Goal: Use online tool/utility: Utilize a website feature to perform a specific function

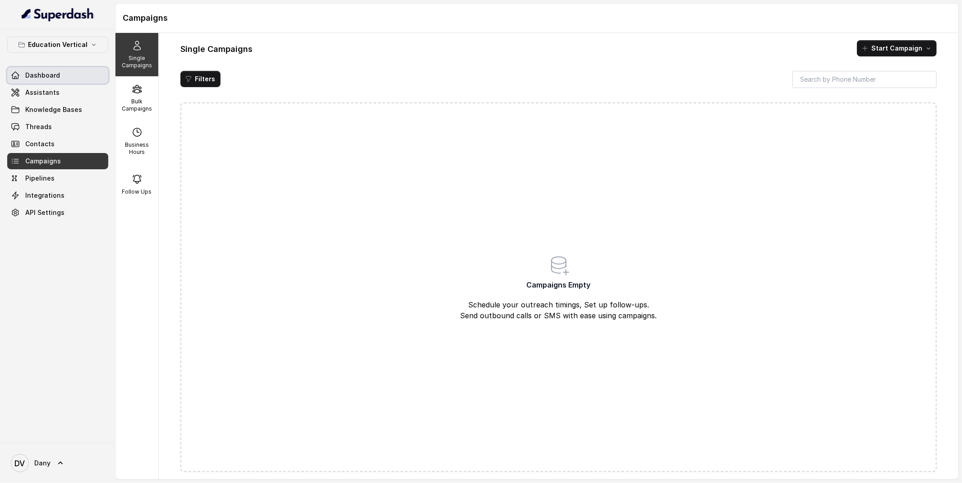
click at [66, 79] on link "Dashboard" at bounding box center [57, 75] width 101 height 16
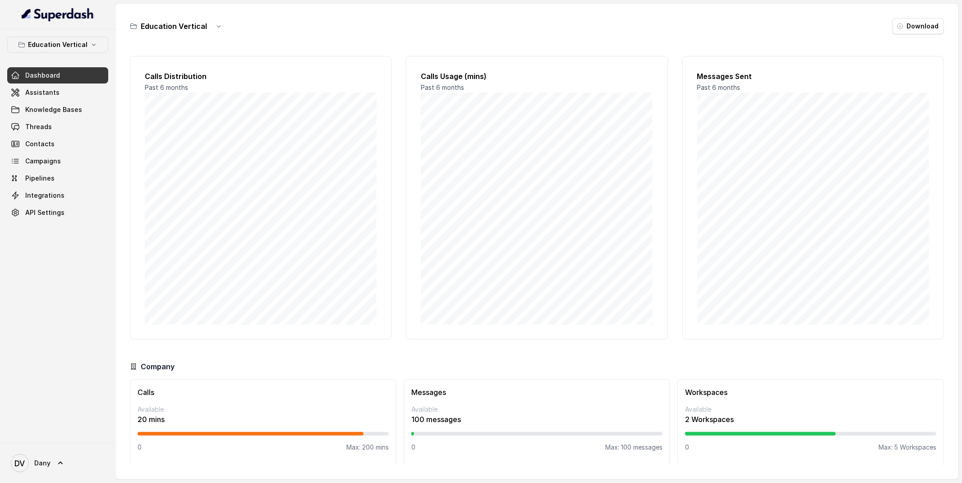
click at [88, 88] on link "Assistants" at bounding box center [57, 92] width 101 height 16
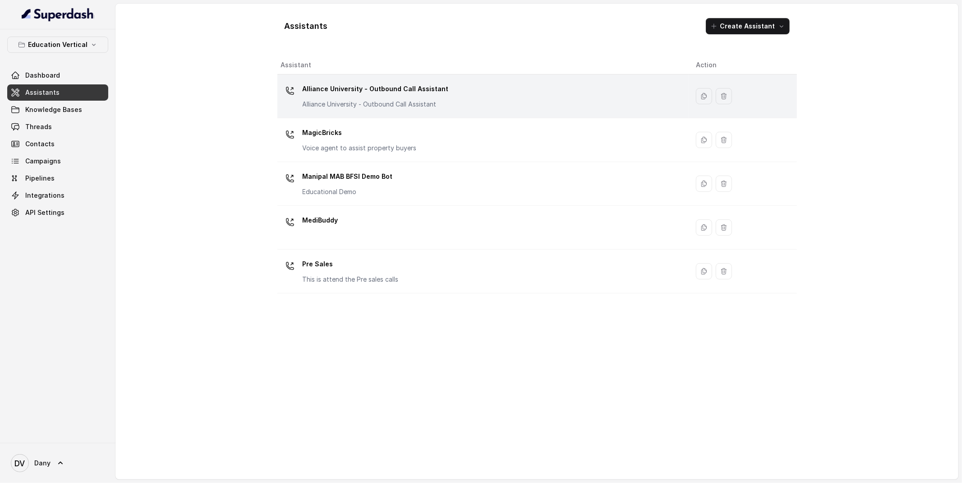
click at [397, 82] on p "Alliance University - Outbound Call Assistant" at bounding box center [376, 89] width 146 height 14
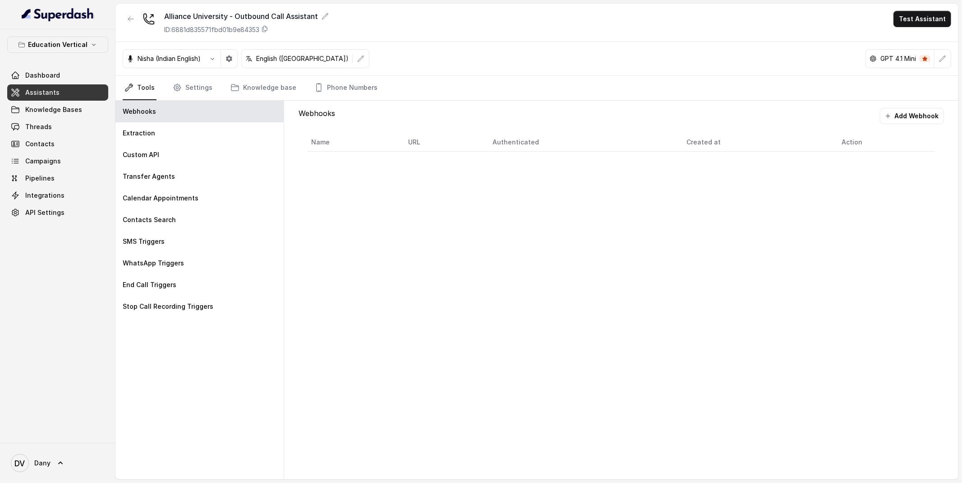
click at [916, 19] on button "Test Assistant" at bounding box center [923, 19] width 58 height 16
click at [908, 36] on button "Phone Call" at bounding box center [924, 40] width 57 height 16
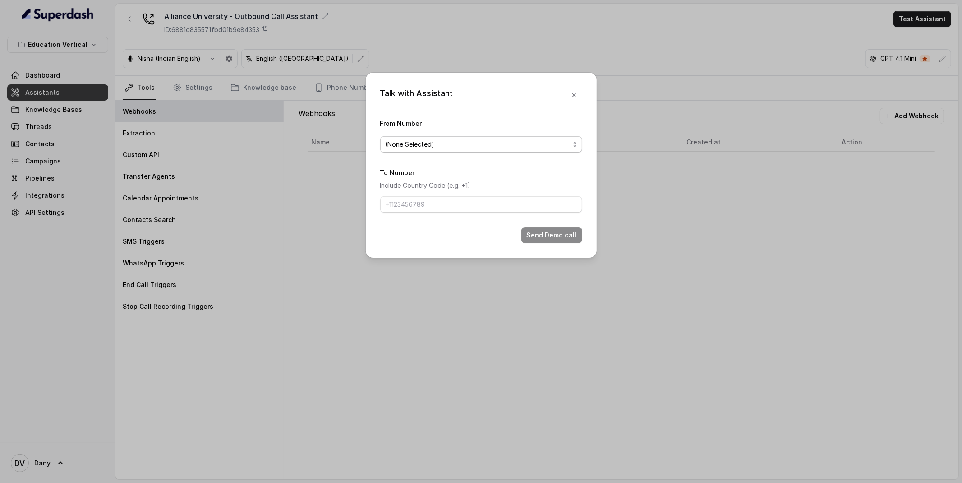
click at [447, 141] on span "(None Selected)" at bounding box center [478, 144] width 184 height 11
click at [434, 173] on div "9591075360" at bounding box center [481, 180] width 198 height 16
click at [429, 196] on input "To Number" at bounding box center [481, 204] width 202 height 16
click at [425, 209] on input "+91" at bounding box center [481, 204] width 202 height 16
type input "[PHONE_NUMBER]"
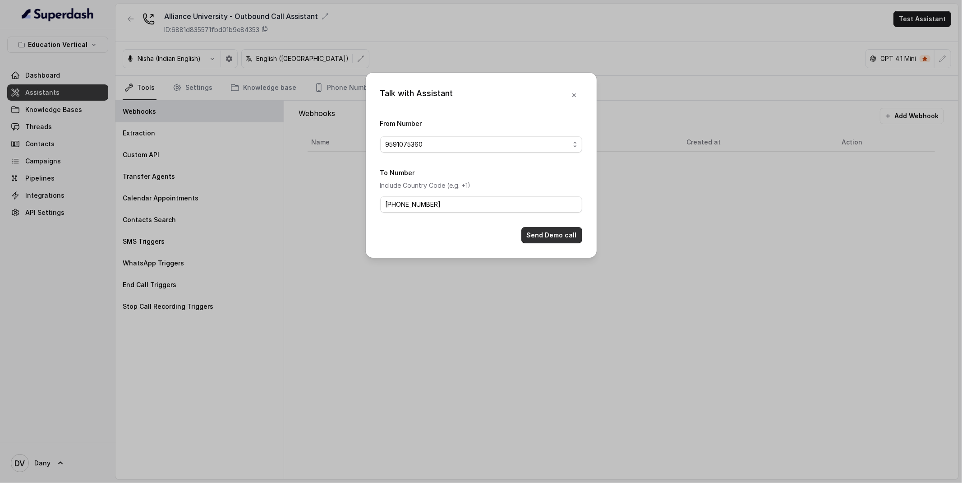
click at [555, 235] on button "Send Demo call" at bounding box center [551, 235] width 61 height 16
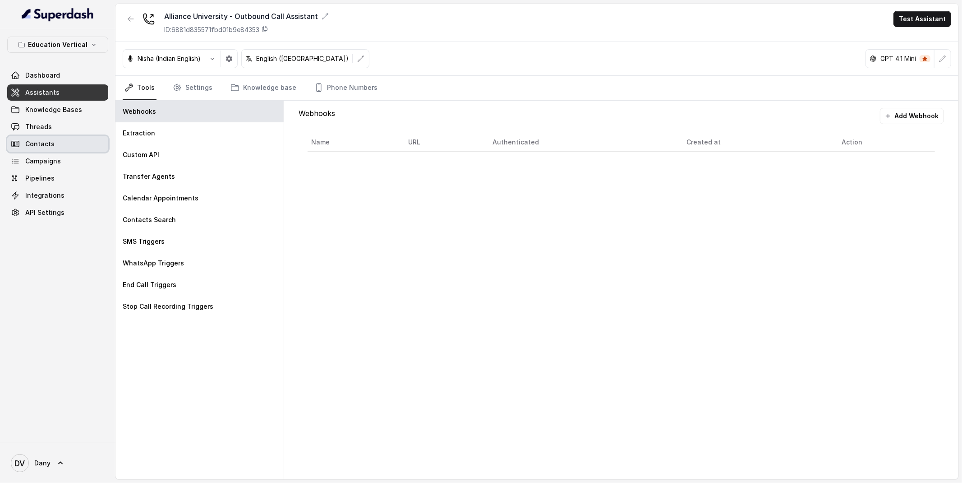
click at [56, 143] on link "Contacts" at bounding box center [57, 144] width 101 height 16
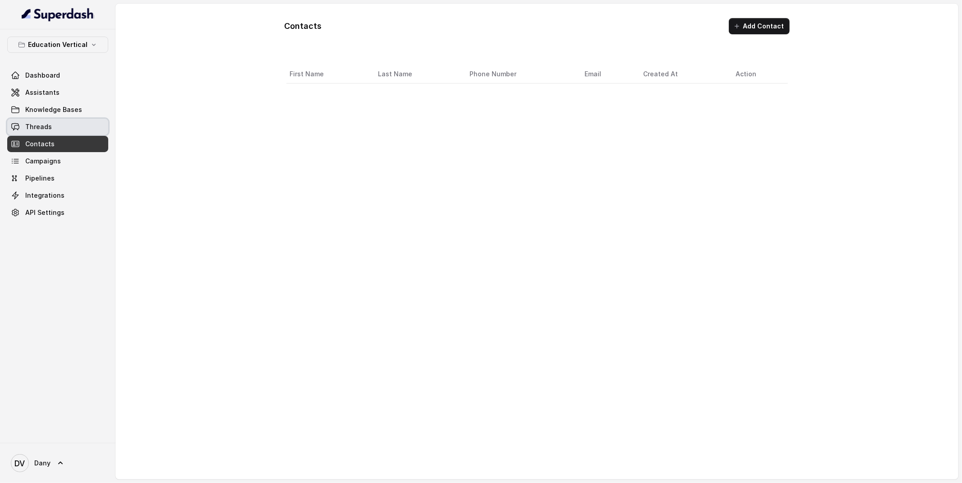
click at [55, 125] on link "Threads" at bounding box center [57, 127] width 101 height 16
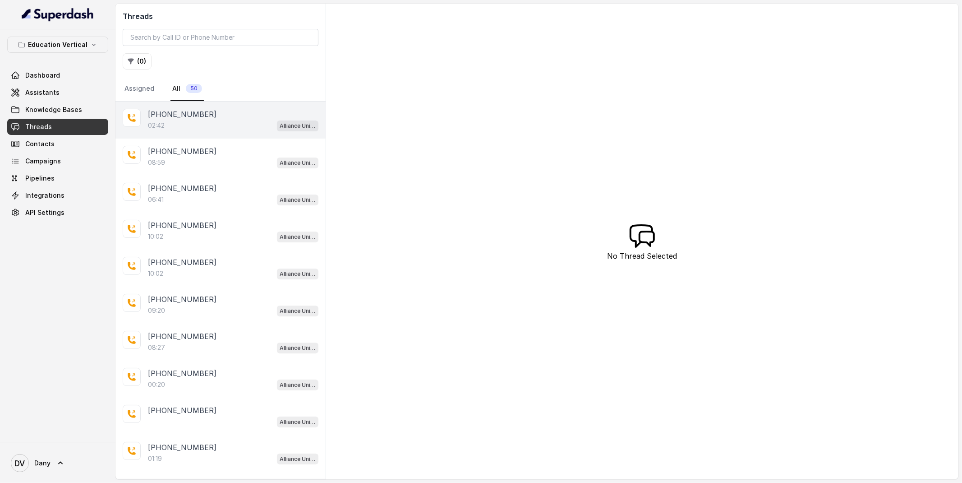
click at [164, 120] on div "02:42 Alliance University - Outbound Call Assistant" at bounding box center [233, 126] width 171 height 12
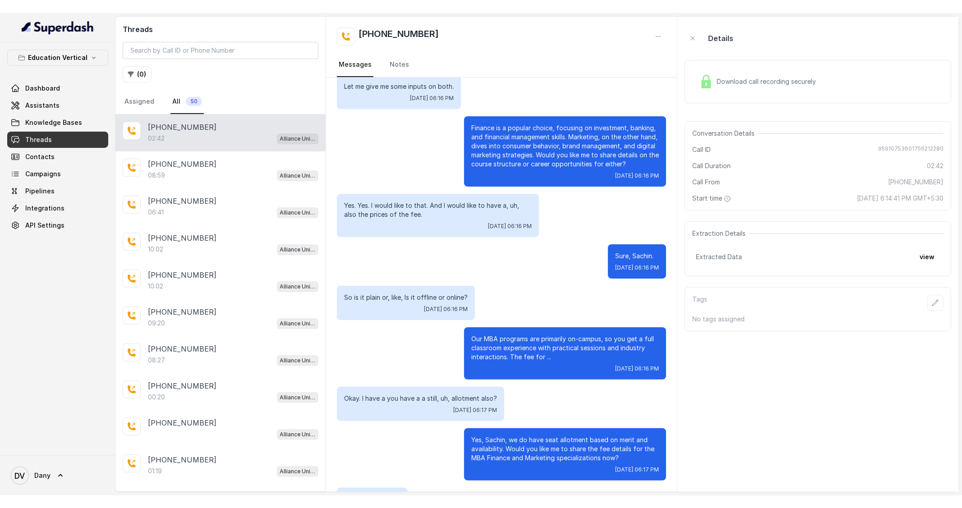
scroll to position [811, 0]
